Goal: Task Accomplishment & Management: Complete application form

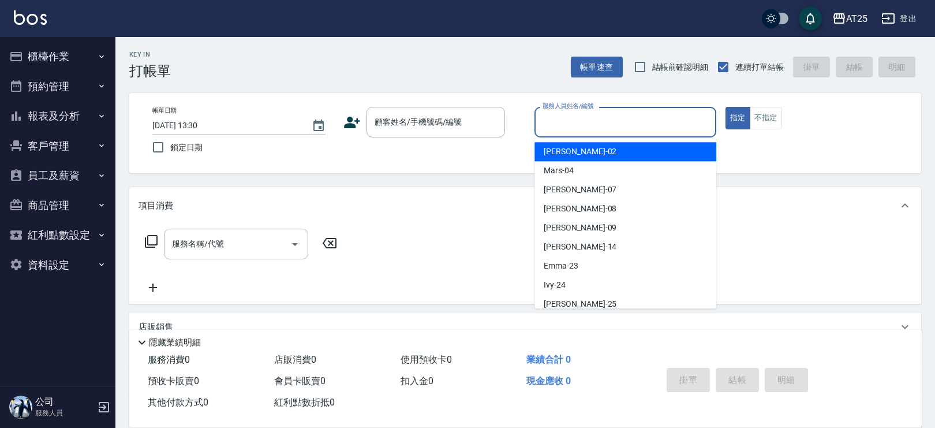
click at [590, 126] on div "服務人員姓名/編號 服務人員姓名/編號" at bounding box center [626, 122] width 182 height 31
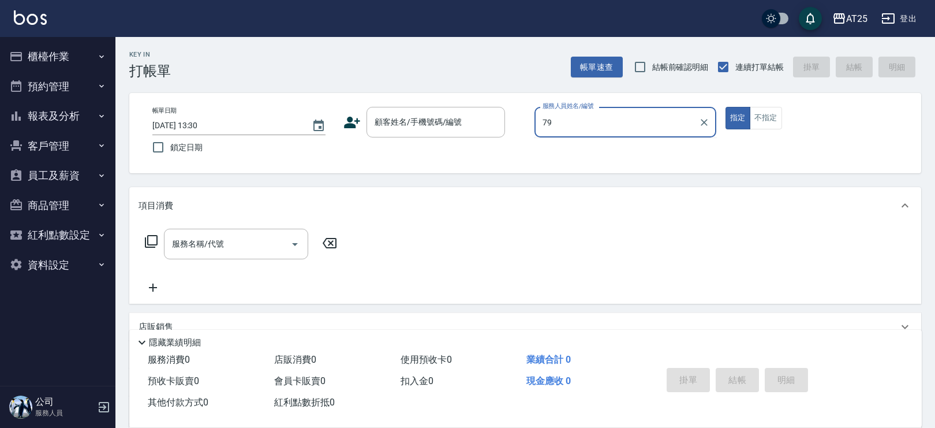
type input "7"
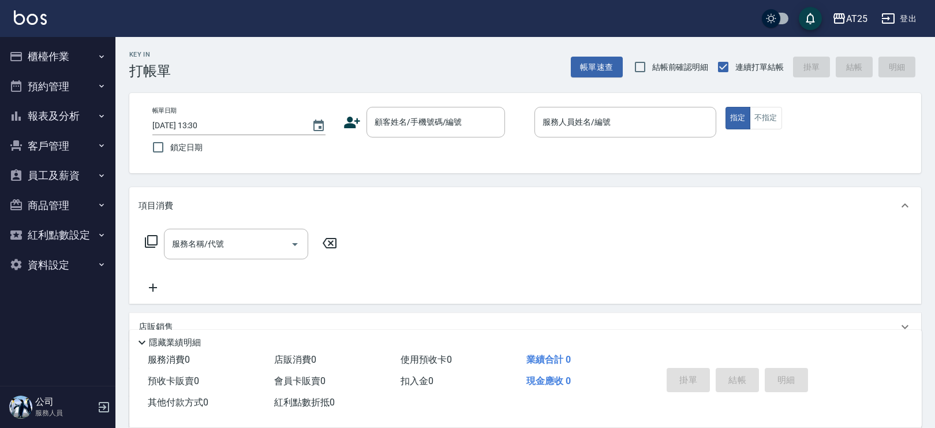
click at [525, 59] on div "Key In 打帳單 帳單速查 結帳前確認明細 連續打單結帳 掛單 結帳 明細" at bounding box center [518, 58] width 806 height 42
click at [446, 129] on input "顧客姓名/手機號碼/編號" at bounding box center [427, 122] width 111 height 20
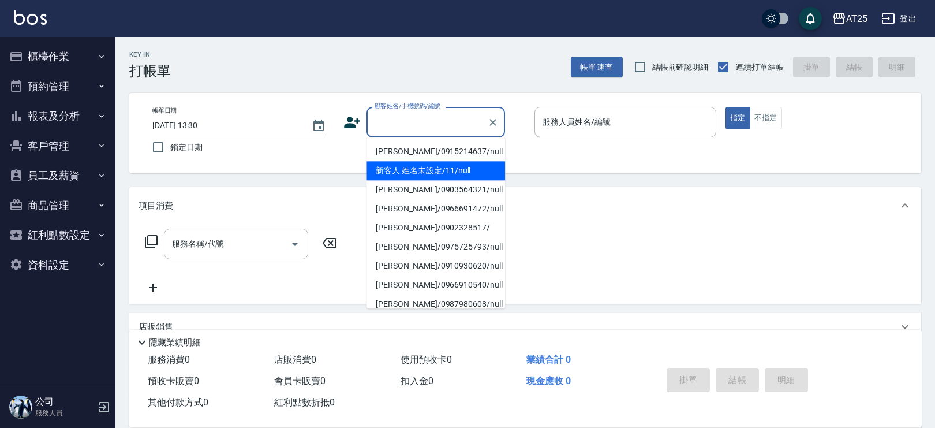
click at [455, 169] on li "新客人 姓名未設定/11/null" at bounding box center [436, 170] width 139 height 19
type input "新客人 姓名未設定/11/null"
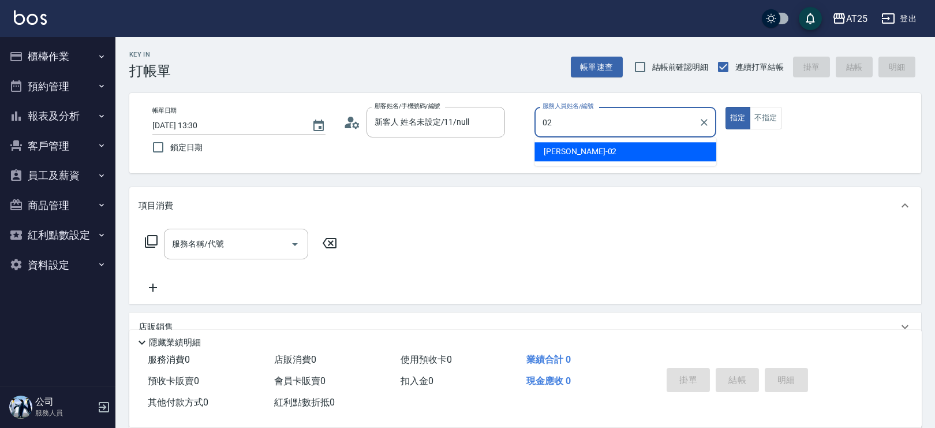
type input "[PERSON_NAME]-02"
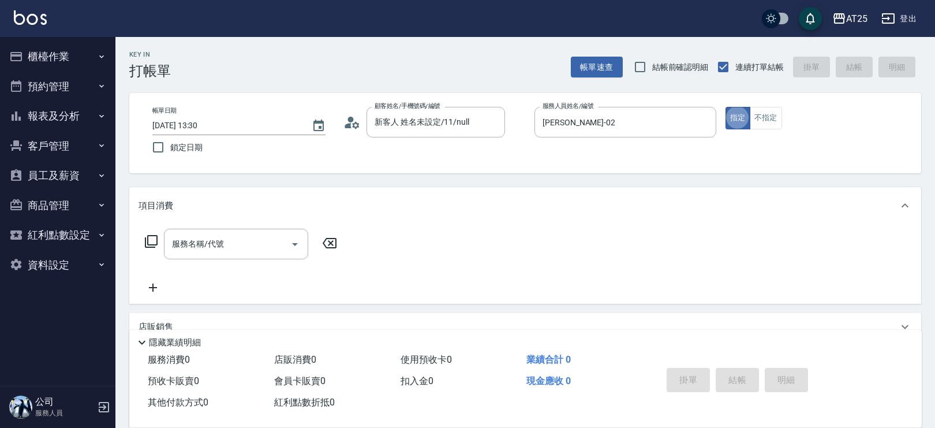
type button "true"
type input "201"
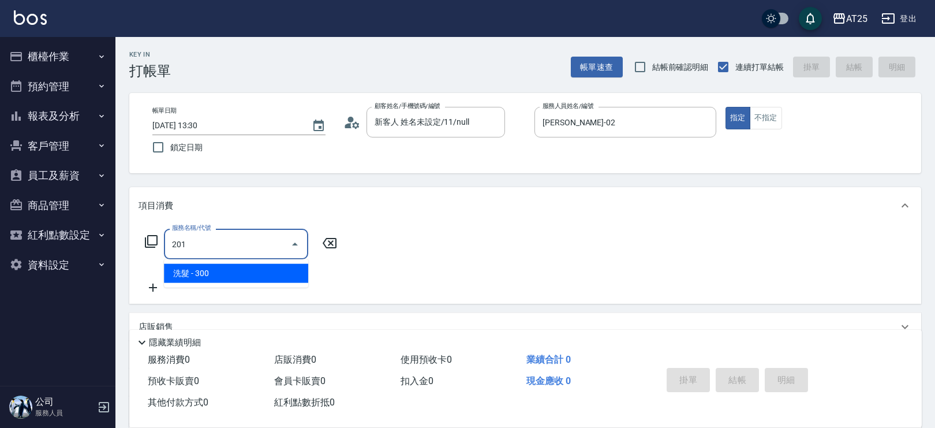
type input "30"
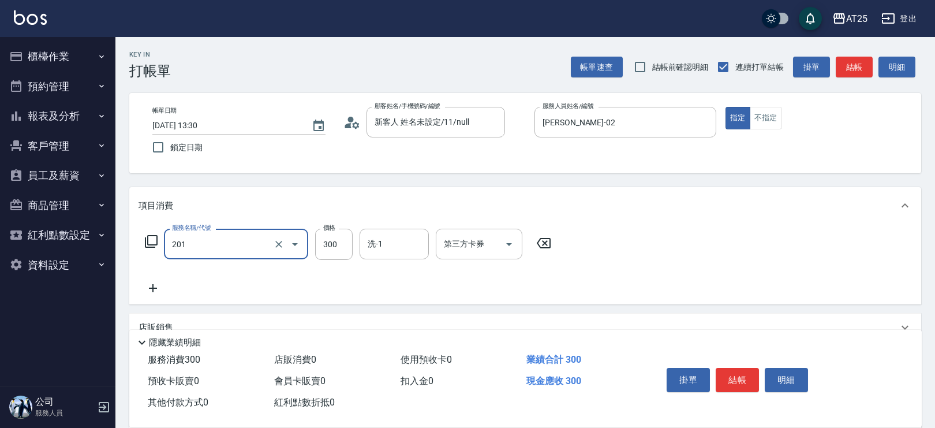
type input "洗髮(201)"
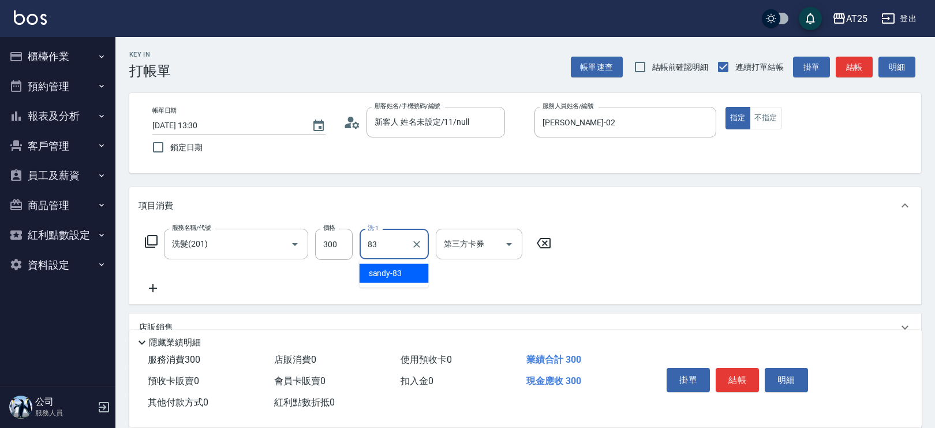
type input "sandy-83"
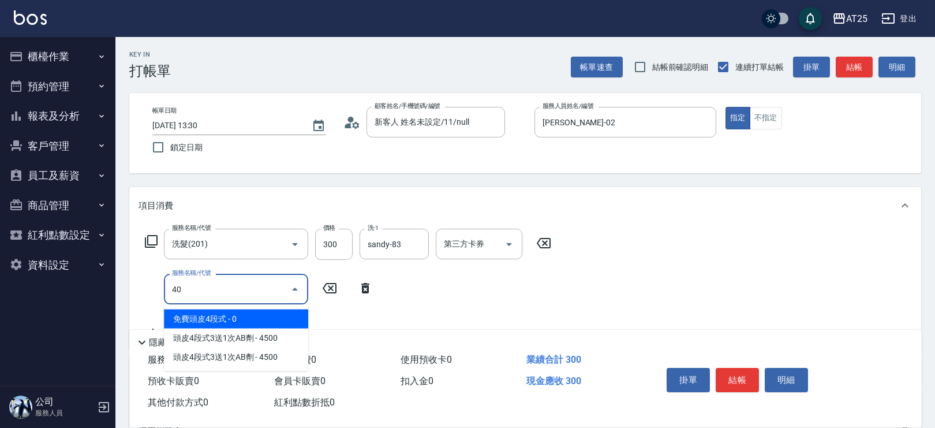
type input "401"
type input "60"
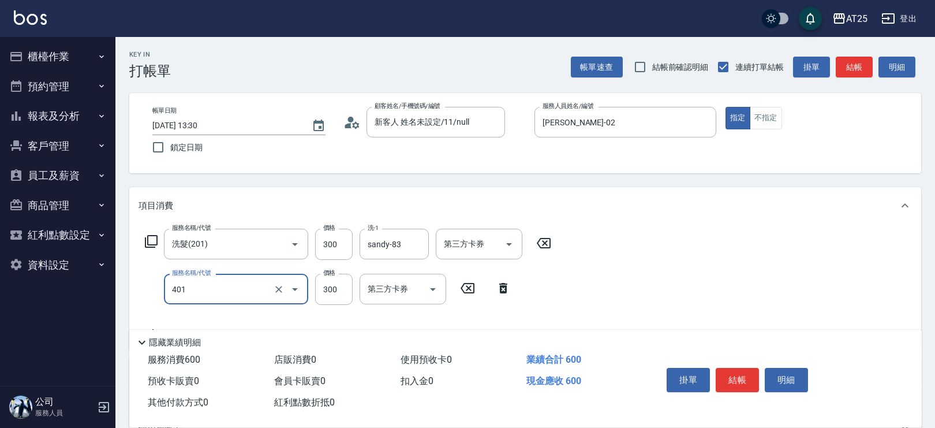
type input "剪髮(401)"
type input "2"
type input "30"
type input "20"
type input "50"
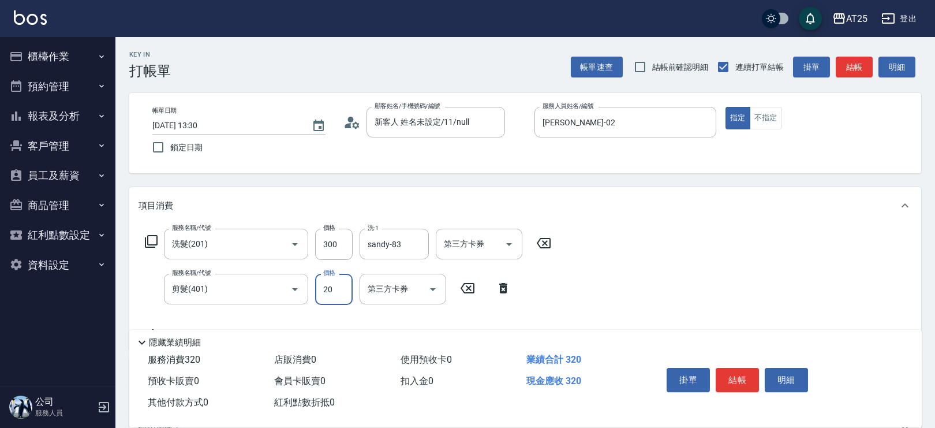
type input "200"
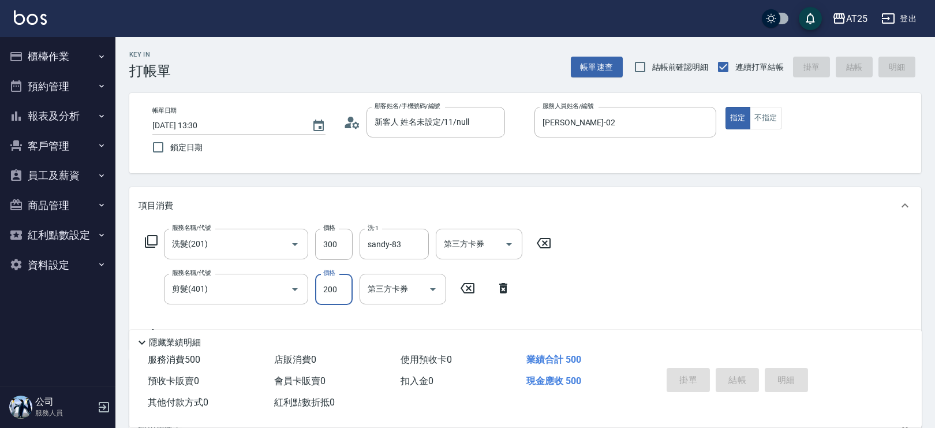
type input "[DATE] 13:38"
type input "0"
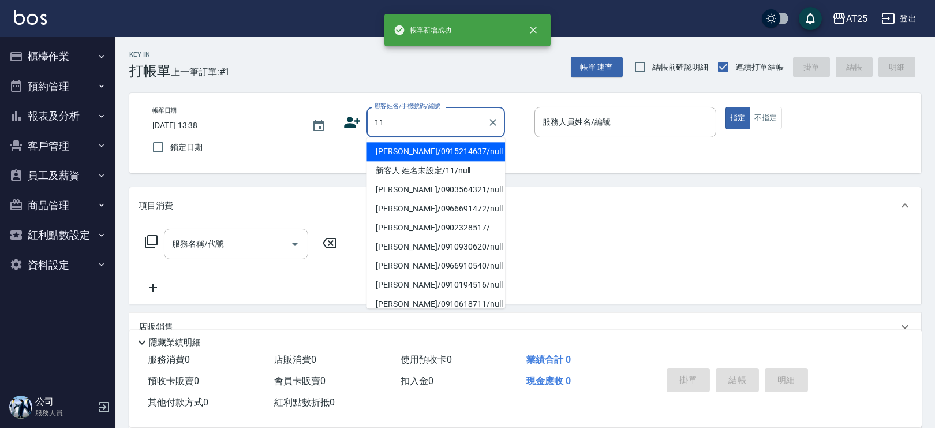
type input "新客人 姓名未設定/11/null"
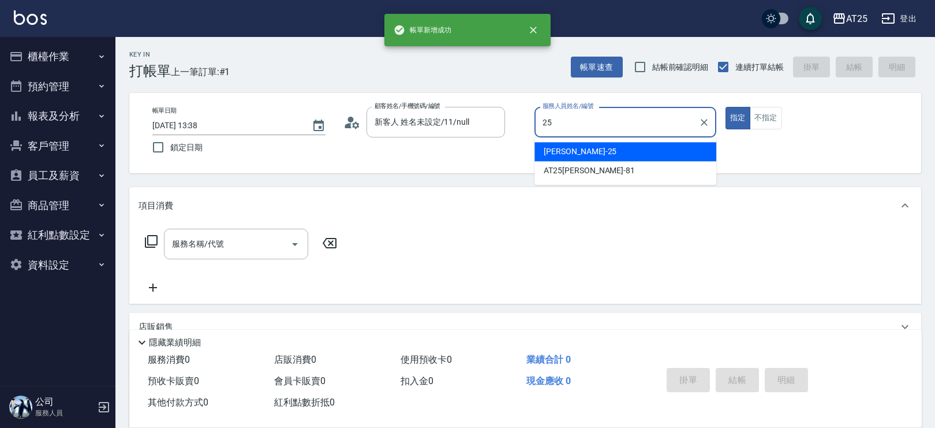
type input "[PERSON_NAME]-25"
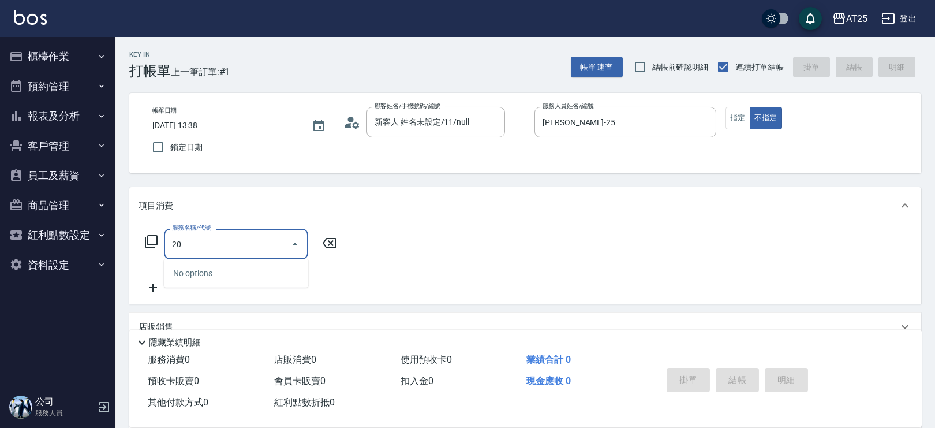
type input "201"
type input "30"
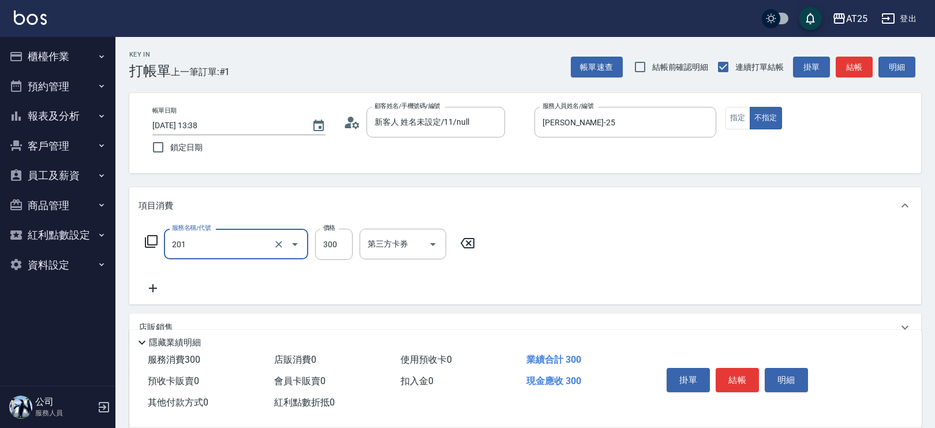
type input "洗髮(201)"
type input "0"
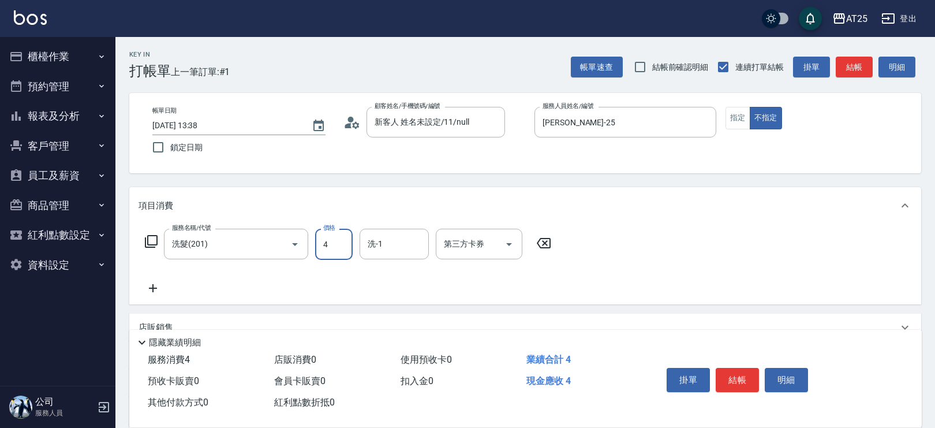
type input "40"
type input "400"
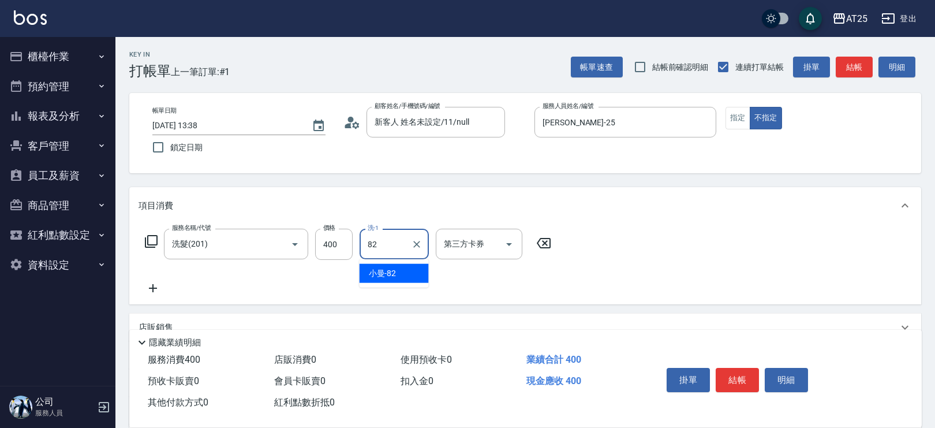
type input "小曼-82"
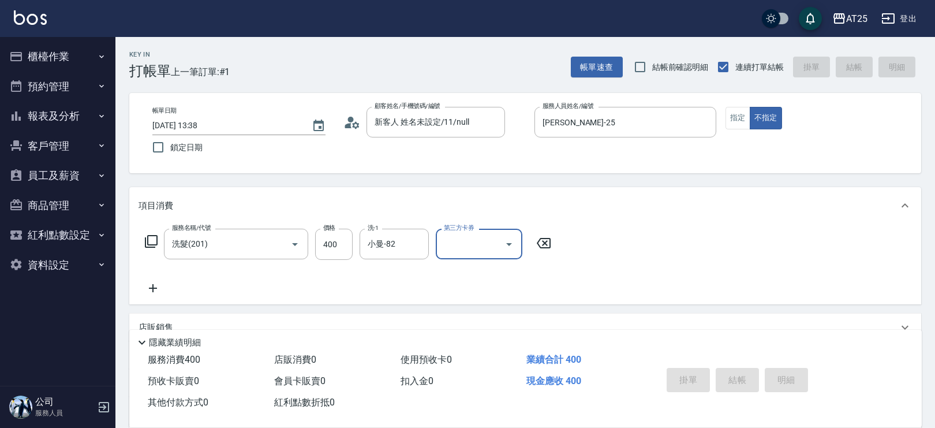
type input "[DATE] 13:39"
type input "0"
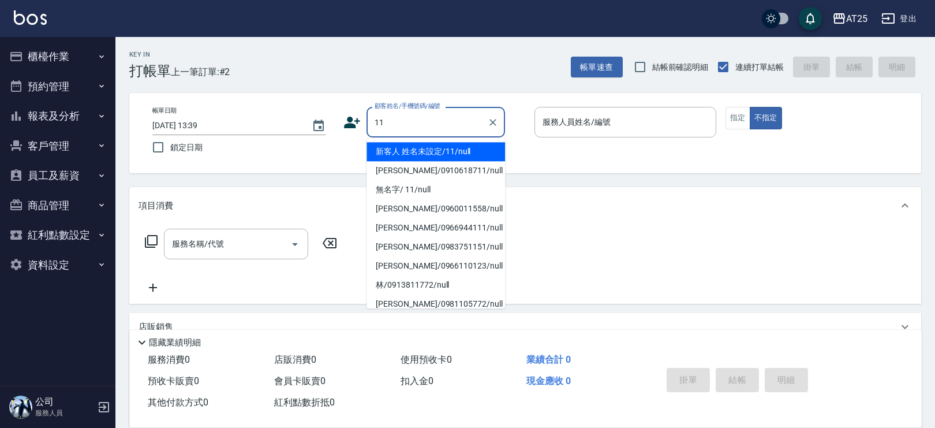
type input "新客人 姓名未設定/11/null"
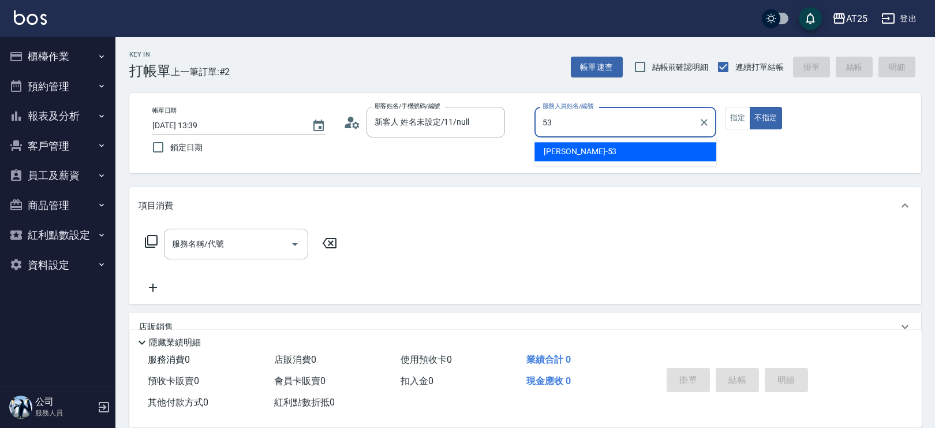
type input "[PERSON_NAME]-53"
type button "false"
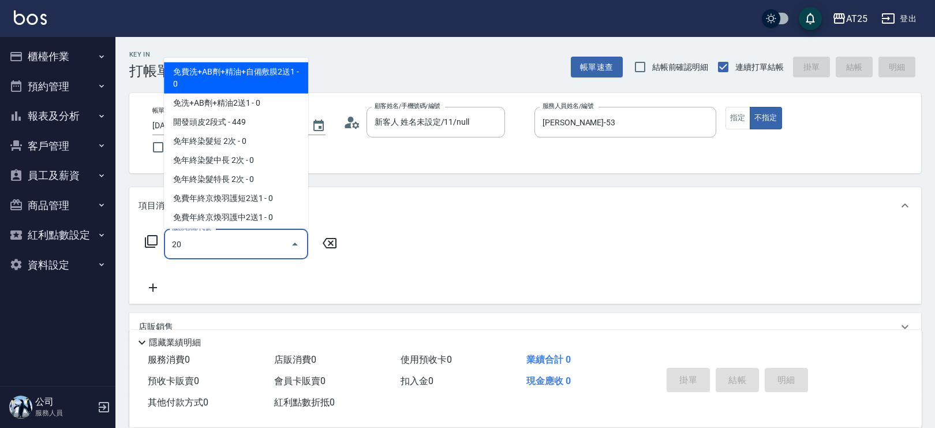
type input "201"
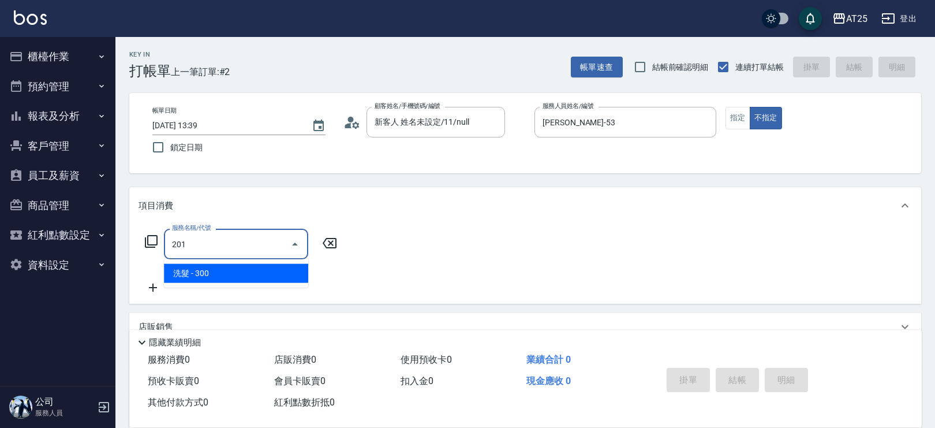
type input "30"
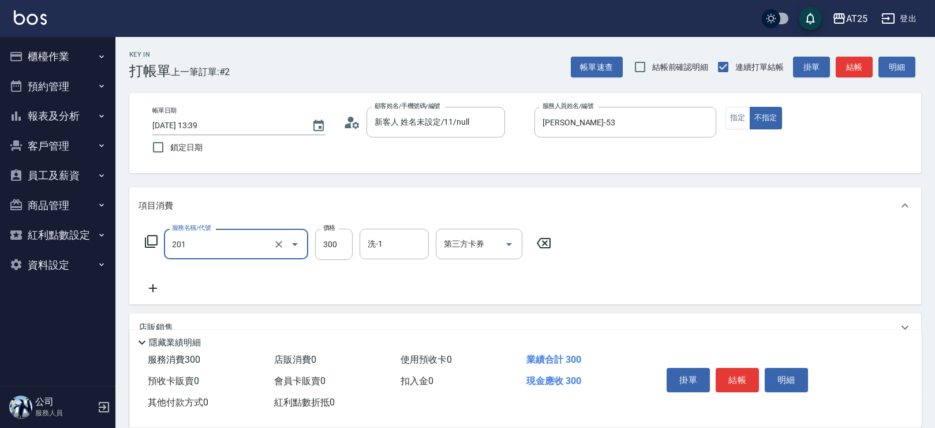
type input "洗髮(201)"
type input "0"
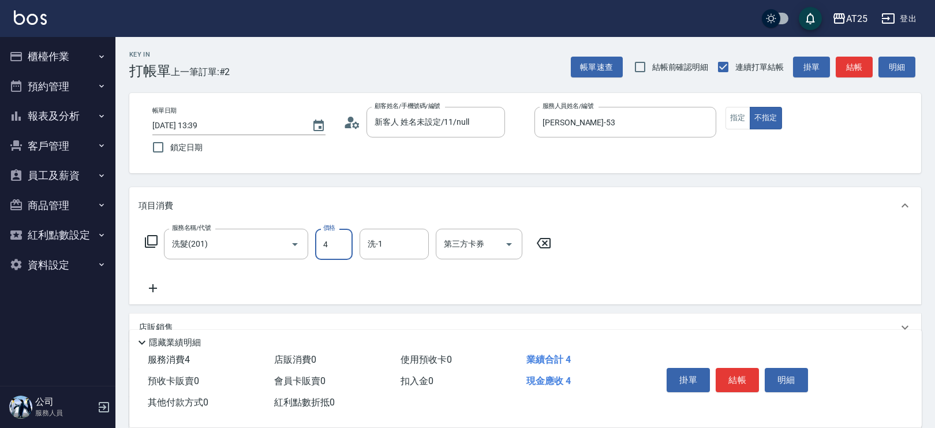
type input "40"
type input "400"
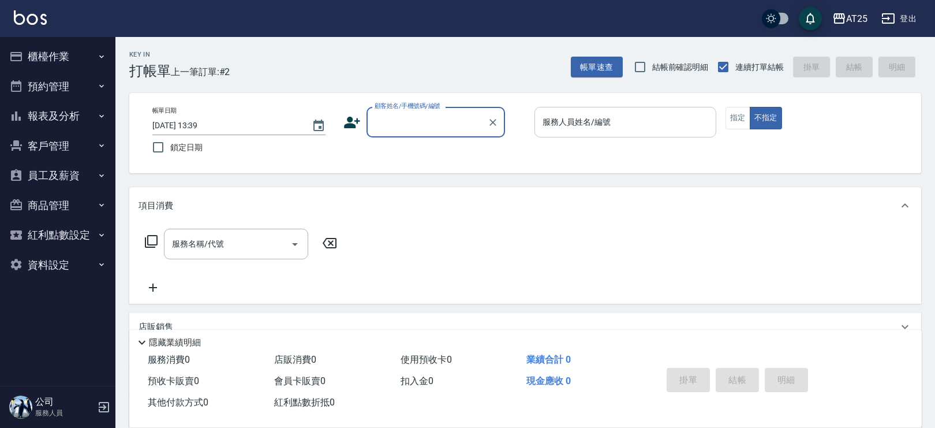
click at [581, 115] on div "服務人員姓名/編號 服務人員姓名/編號" at bounding box center [626, 122] width 182 height 31
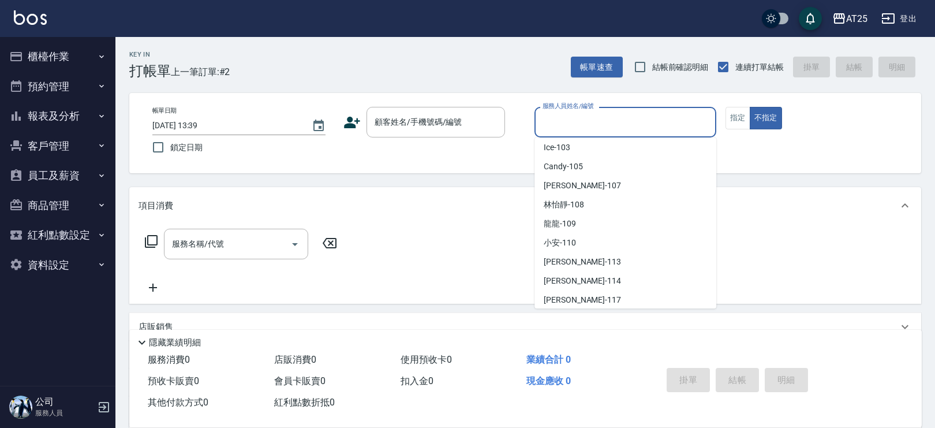
scroll to position [618, 0]
